Goal: Task Accomplishment & Management: Use online tool/utility

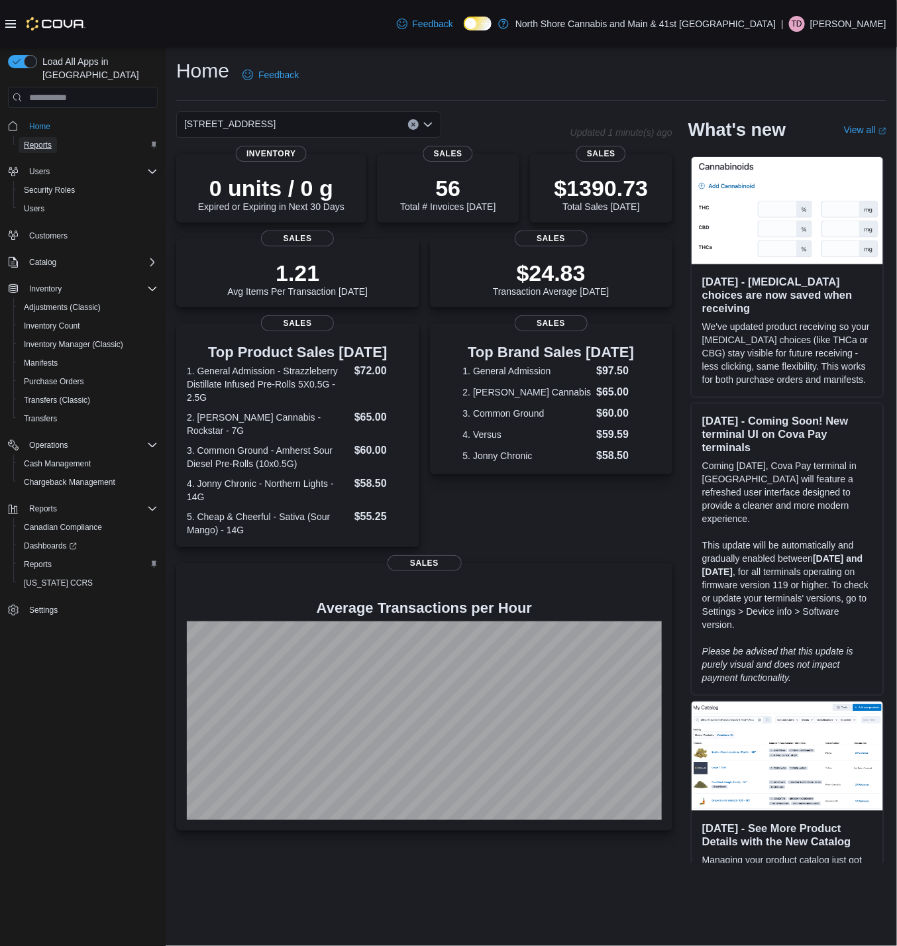
click at [54, 137] on link "Reports" at bounding box center [38, 145] width 38 height 16
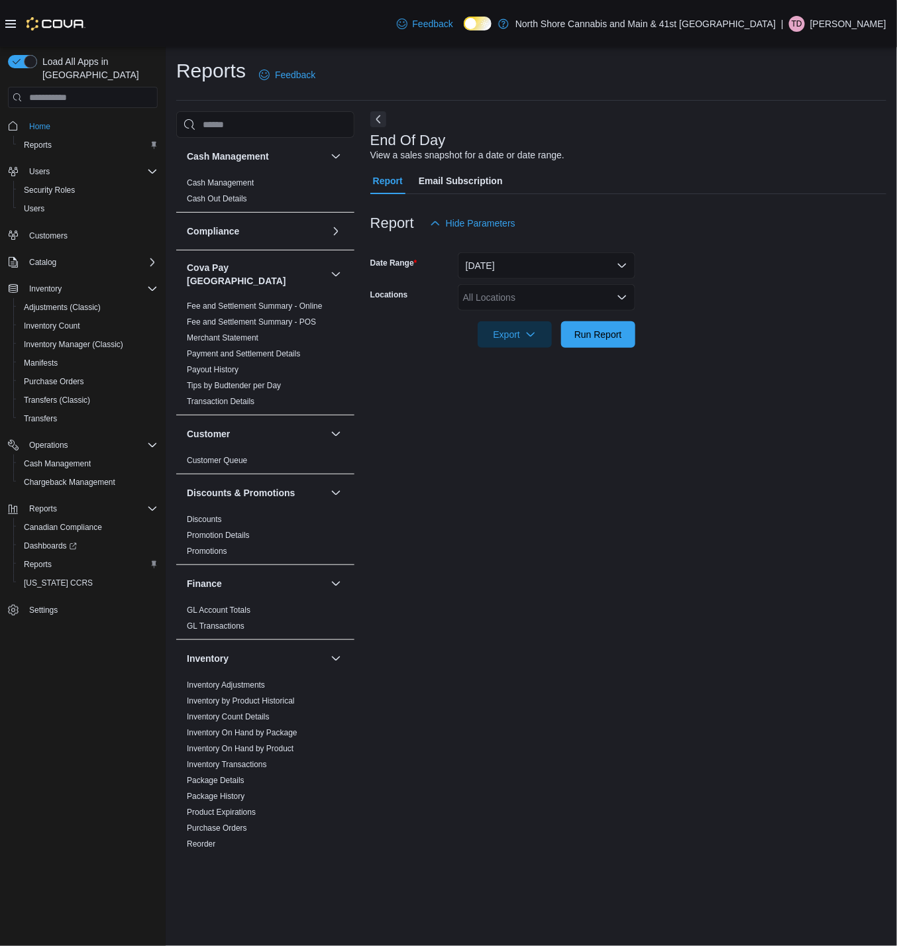
click at [620, 295] on icon "Open list of options" at bounding box center [622, 297] width 11 height 11
click at [533, 362] on span "[STREET_ADDRESS]" at bounding box center [531, 358] width 91 height 13
click at [682, 344] on form "Date Range [DATE] Locations [STREET_ADDRESS] Export Run Report" at bounding box center [628, 292] width 516 height 111
click at [601, 343] on span "Run Report" at bounding box center [598, 334] width 58 height 26
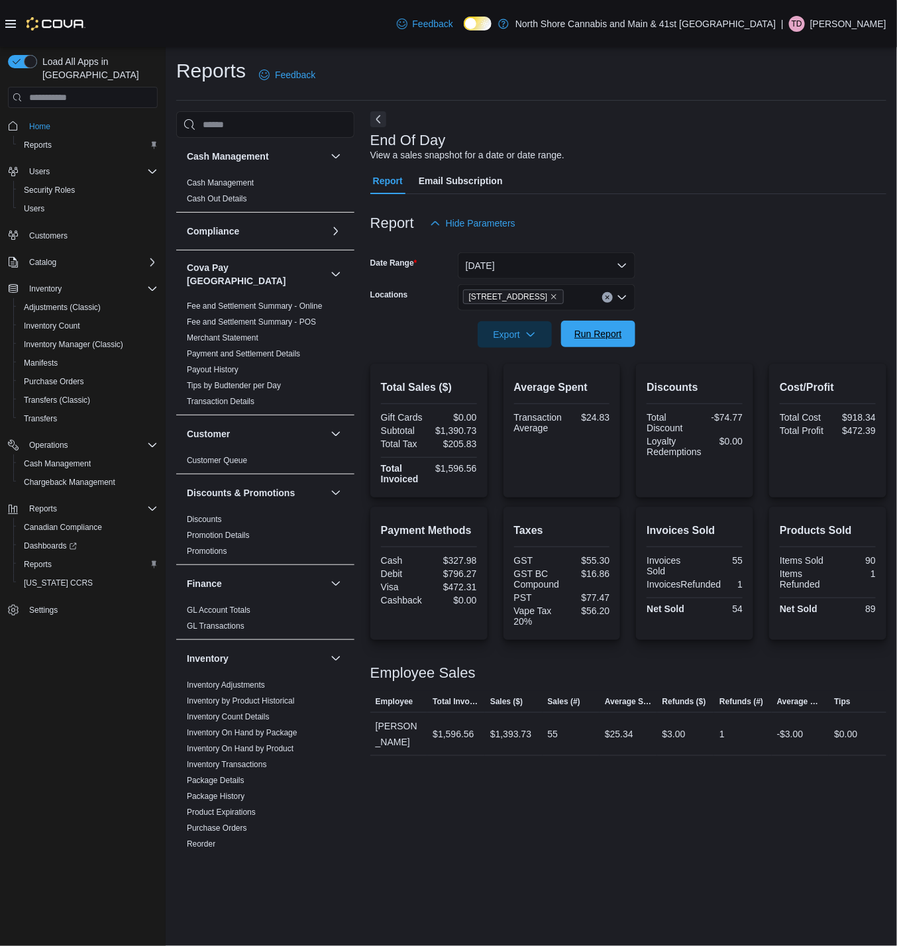
click at [612, 335] on span "Run Report" at bounding box center [598, 333] width 48 height 13
click at [606, 332] on span "Run Report" at bounding box center [598, 333] width 48 height 13
click at [586, 344] on span "Run Report" at bounding box center [598, 334] width 58 height 26
click at [588, 339] on span "Run Report" at bounding box center [598, 333] width 48 height 13
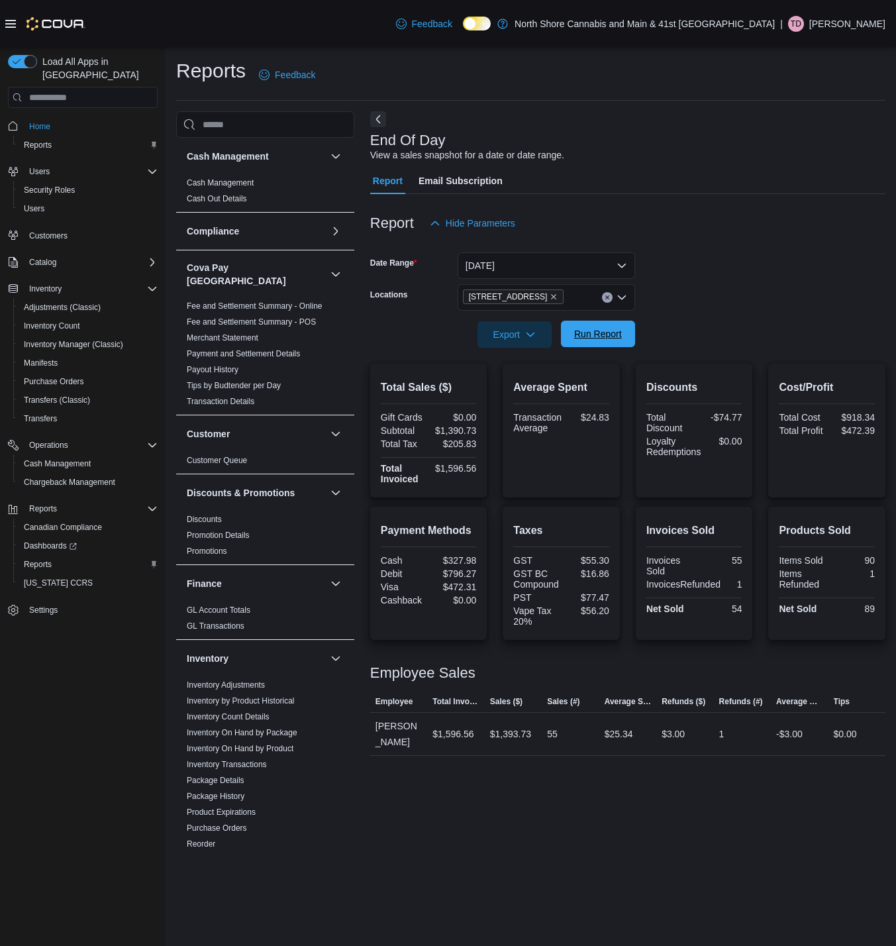
click at [588, 339] on span "Run Report" at bounding box center [598, 333] width 48 height 13
